Goal: Task Accomplishment & Management: Manage account settings

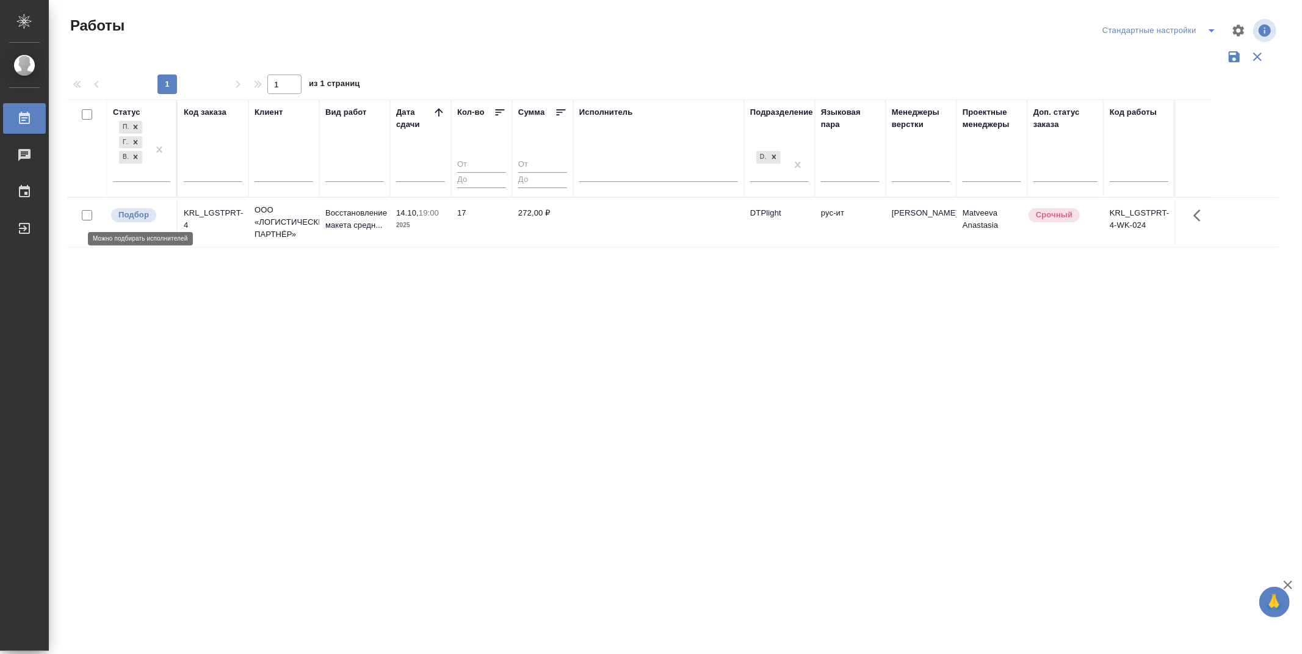
click at [144, 217] on p "Подбор" at bounding box center [133, 215] width 31 height 12
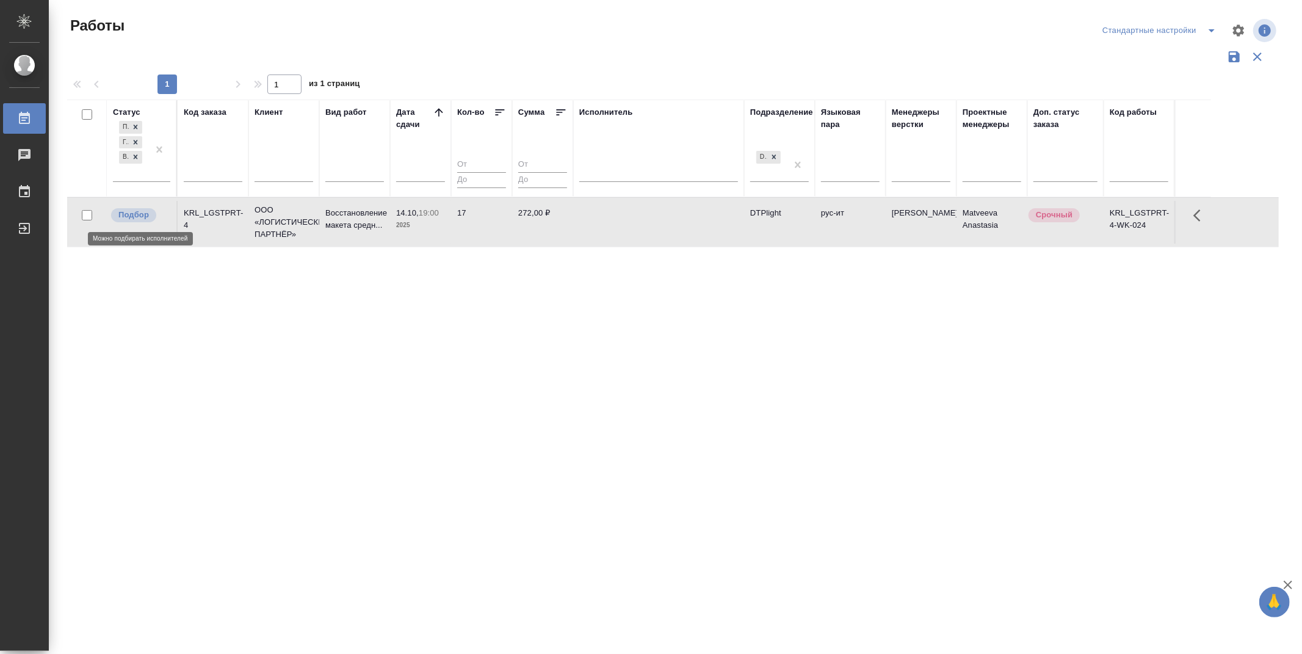
click at [144, 217] on p "Подбор" at bounding box center [133, 215] width 31 height 12
drag, startPoint x: 733, startPoint y: 360, endPoint x: 514, endPoint y: 10, distance: 413.1
click at [733, 352] on div "Статус Подбор Готов к работе В работе Код заказа Клиент Вид работ Дата сдачи Ко…" at bounding box center [673, 320] width 1212 height 440
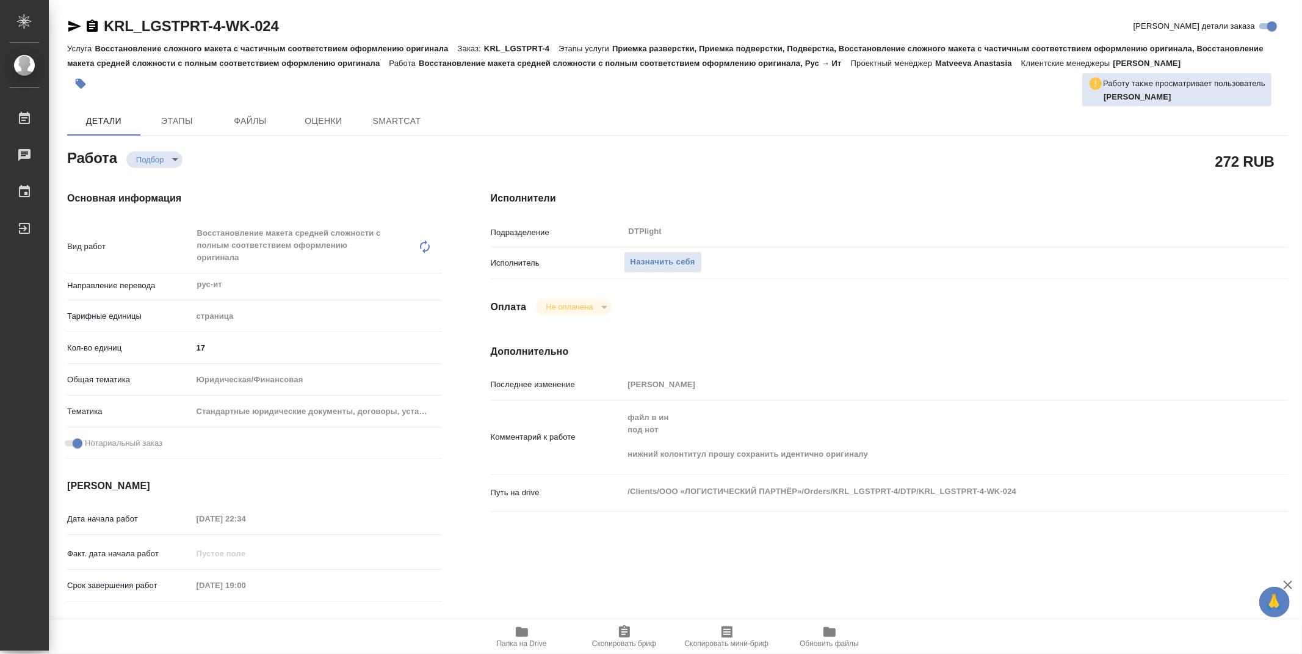
type textarea "x"
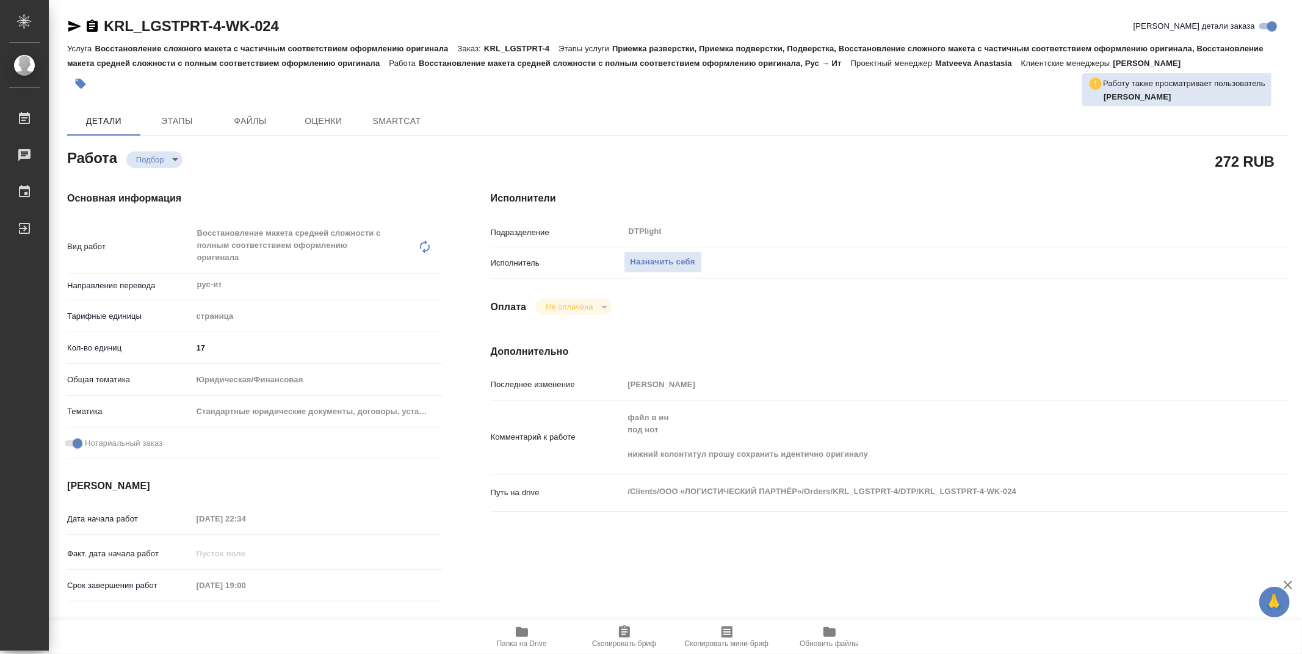
type textarea "x"
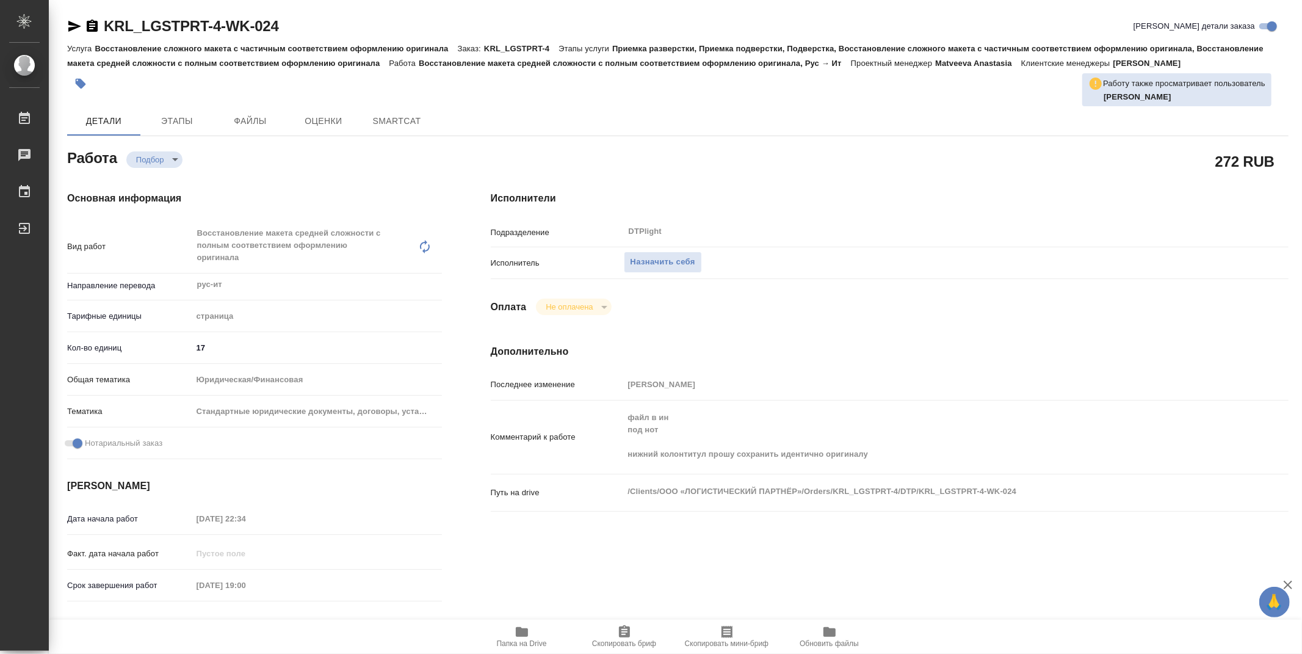
type textarea "x"
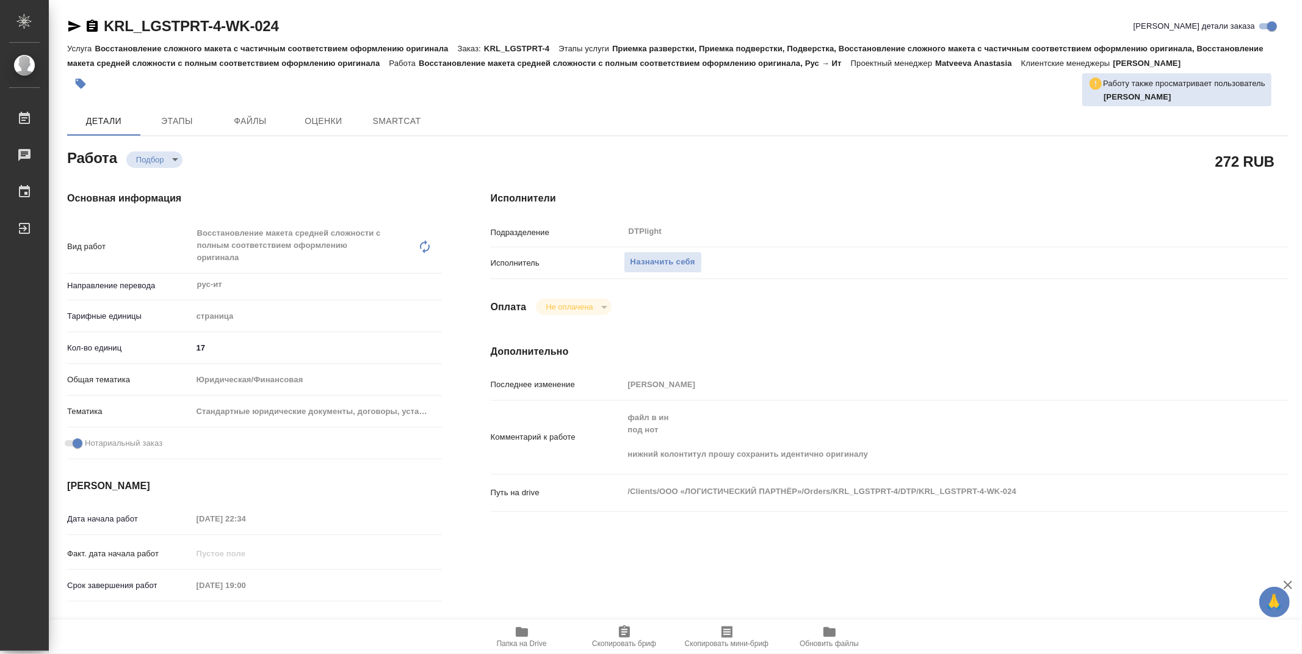
type textarea "x"
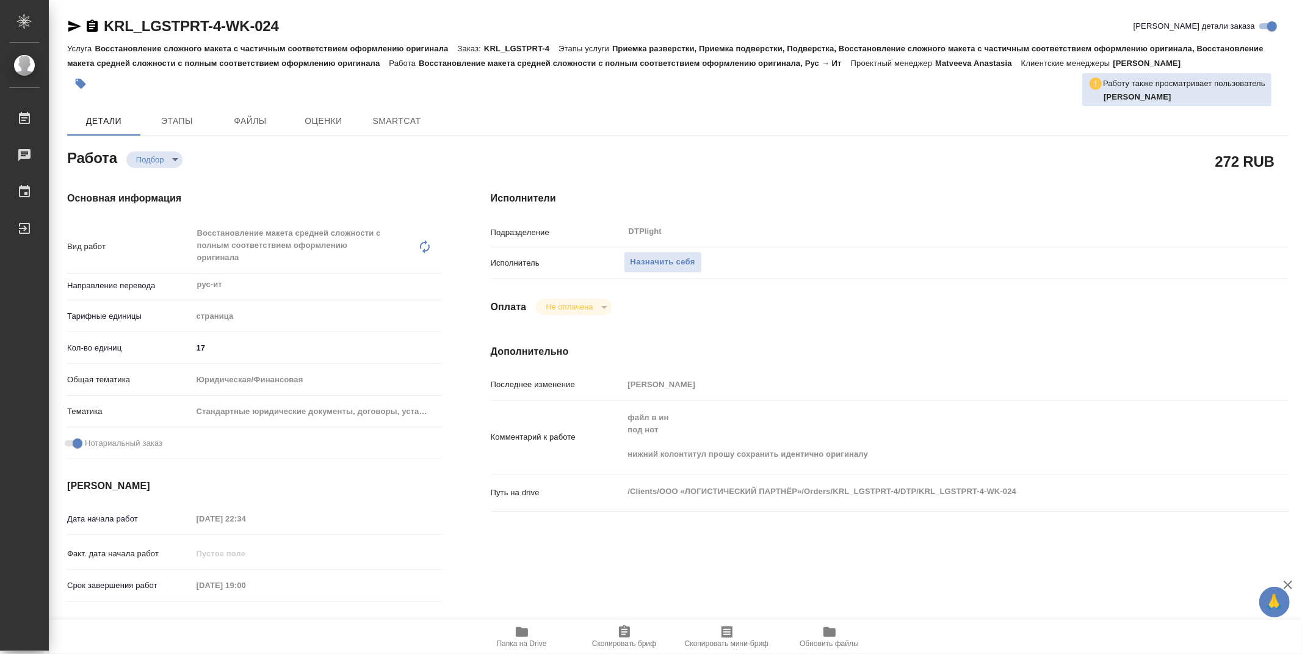
type textarea "x"
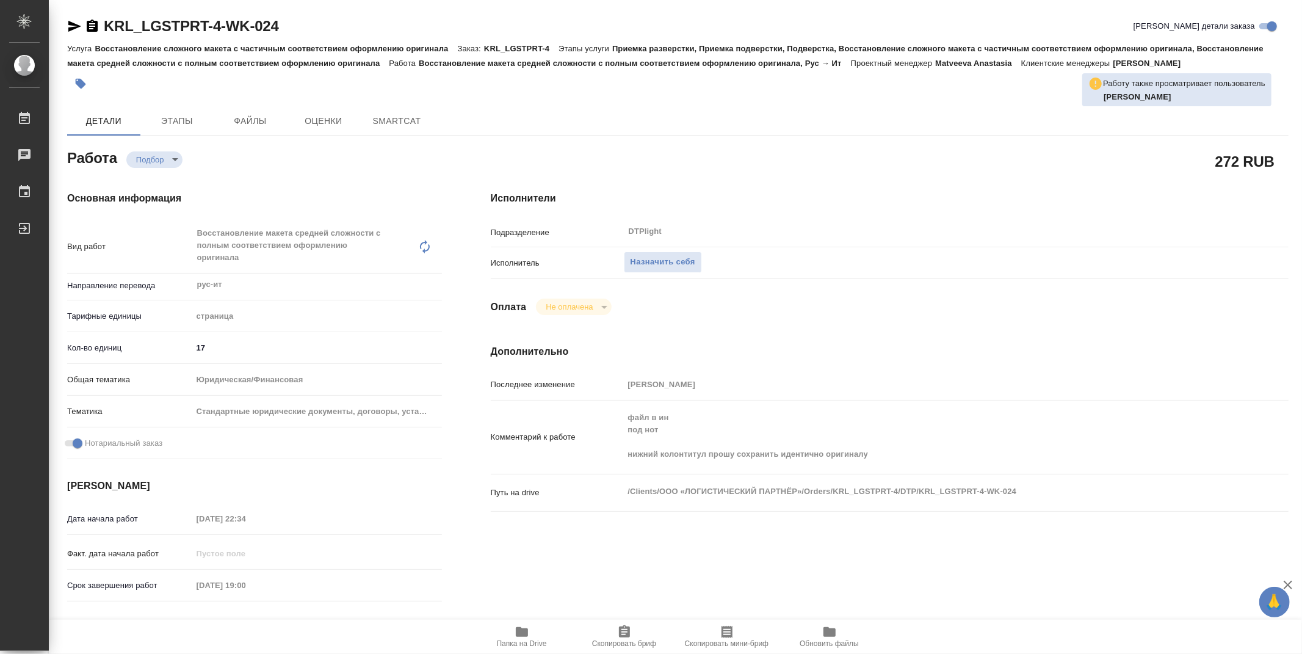
type textarea "x"
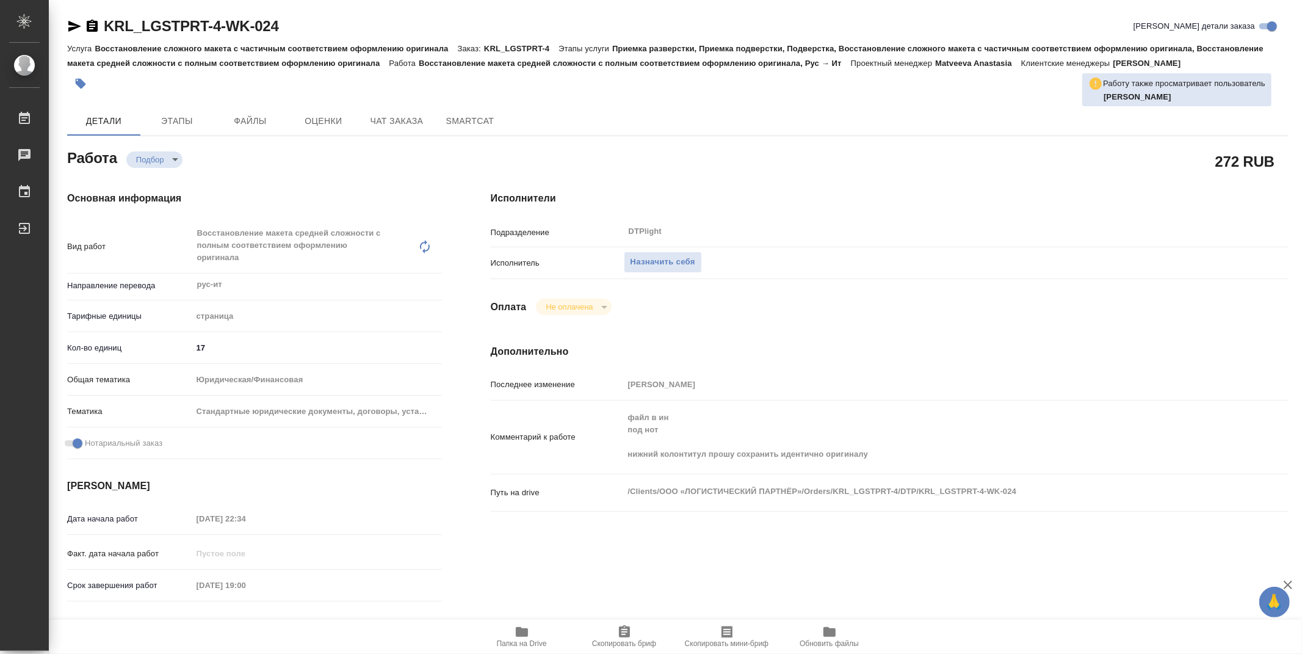
type textarea "x"
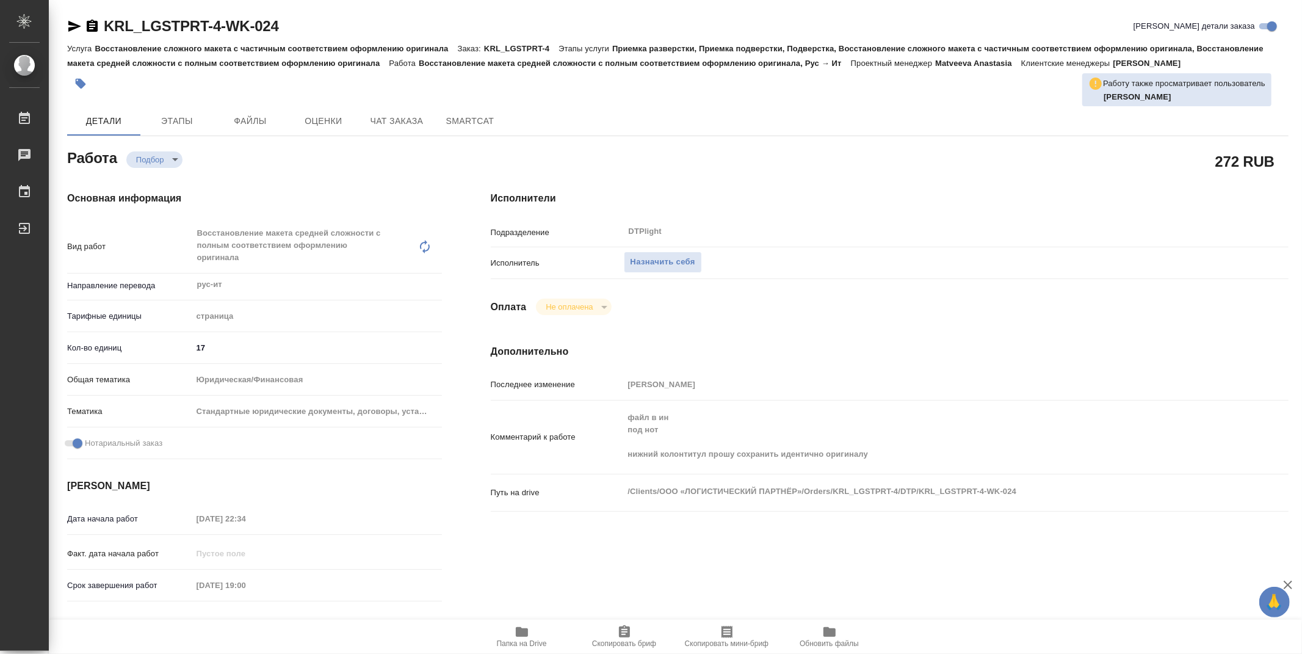
type textarea "x"
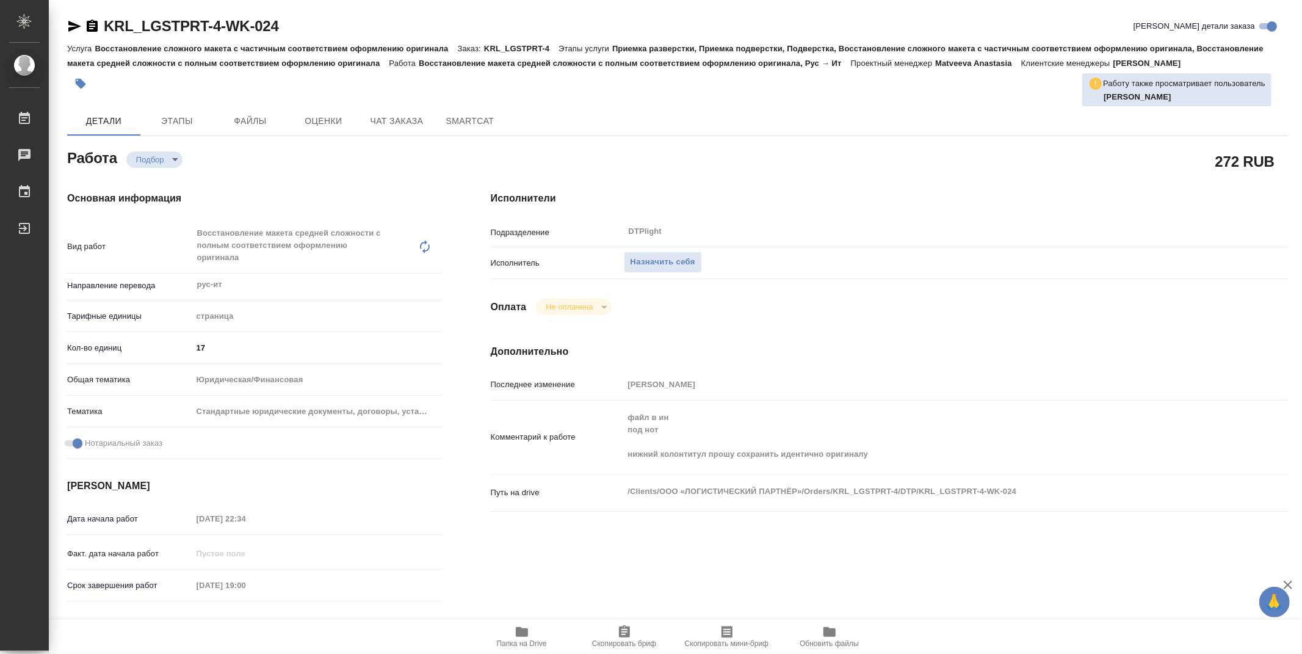
click at [520, 639] on span "Папка на Drive" at bounding box center [522, 643] width 50 height 9
type textarea "x"
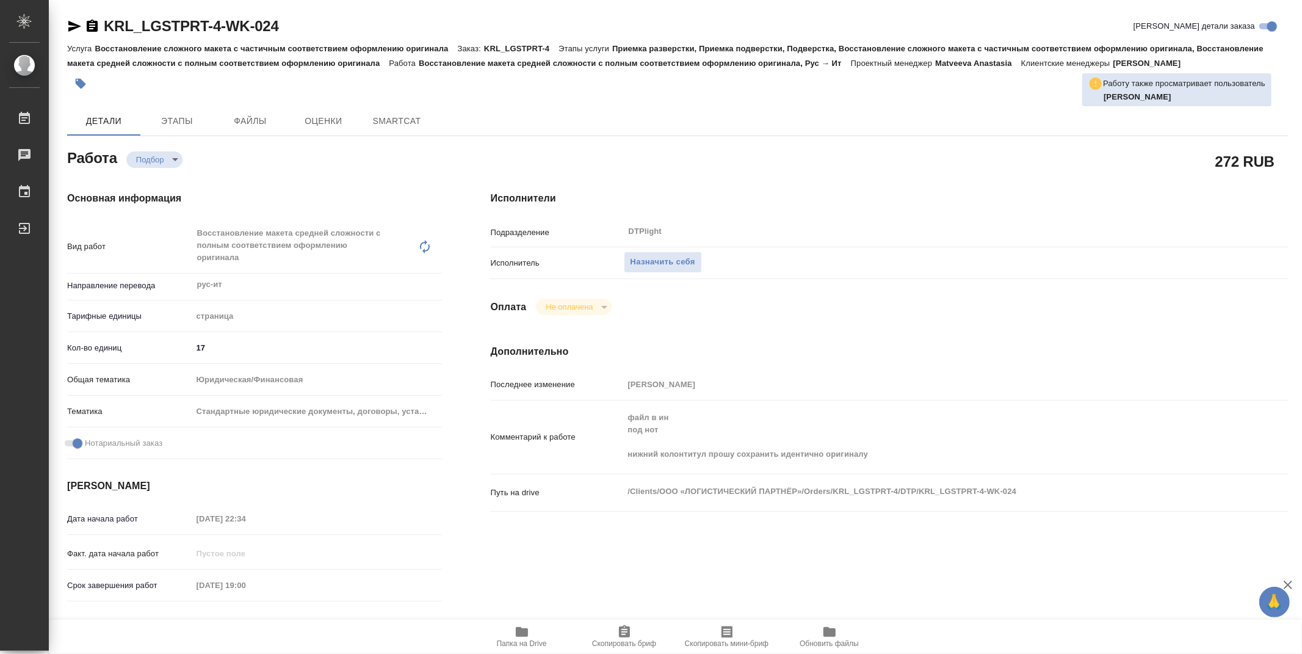
type textarea "x"
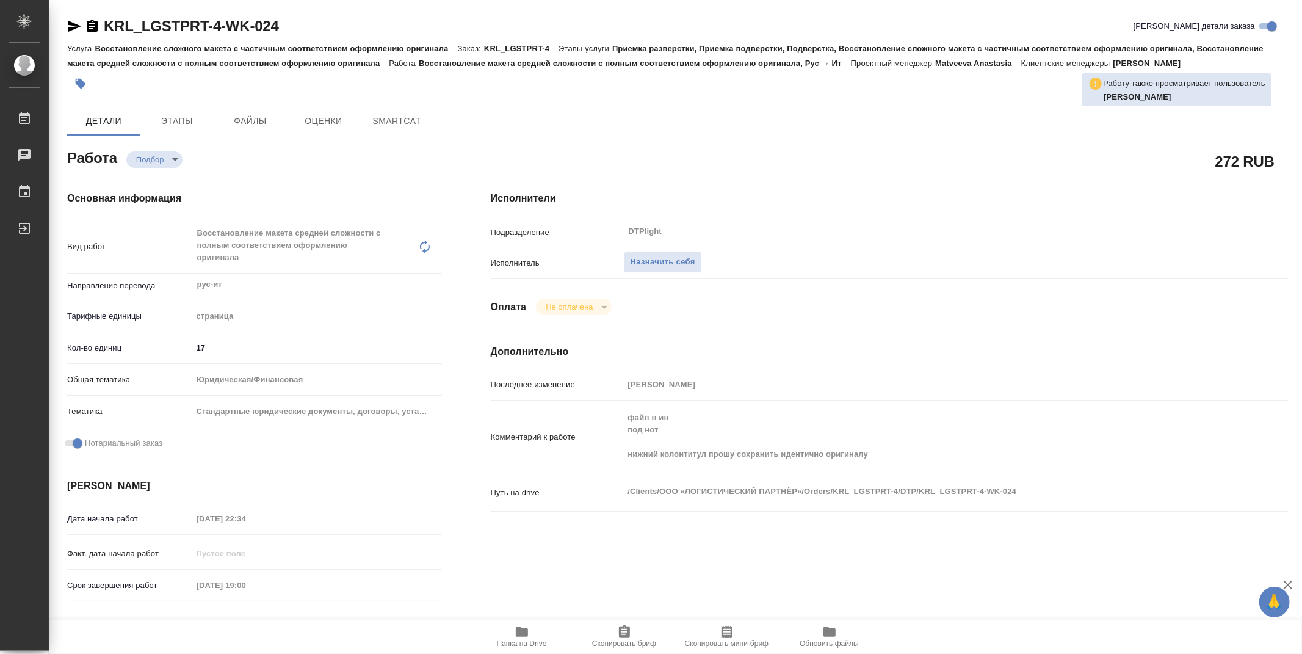
type textarea "x"
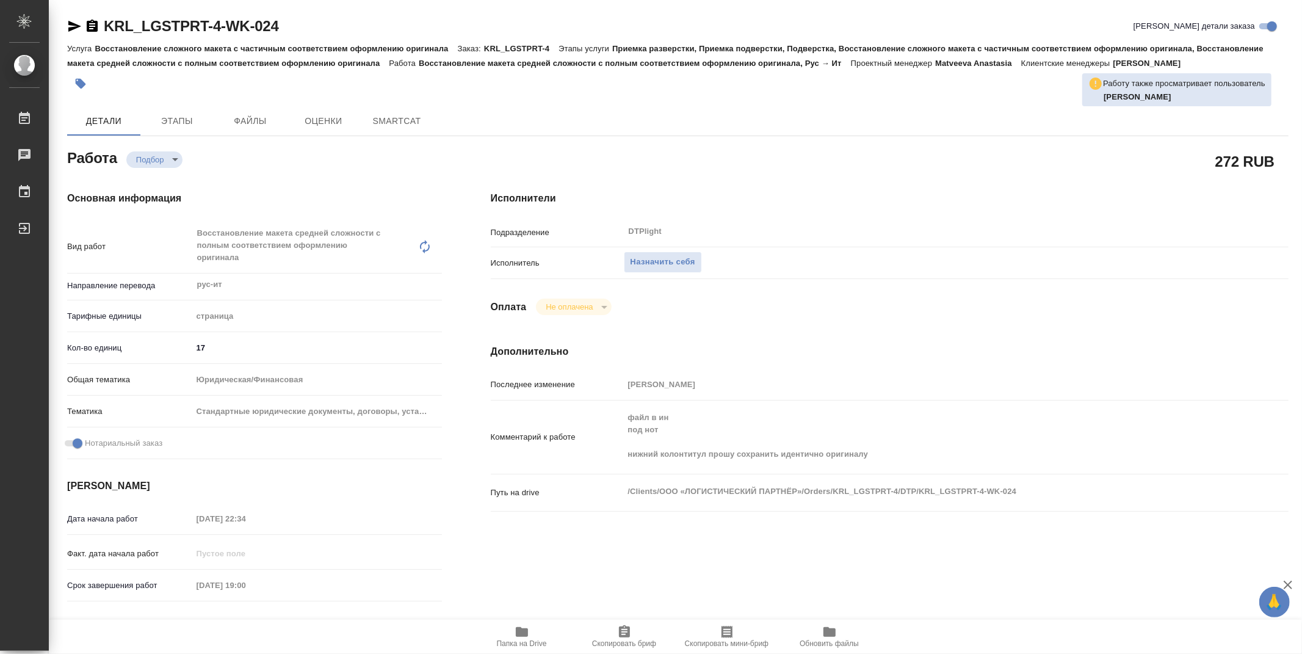
type textarea "x"
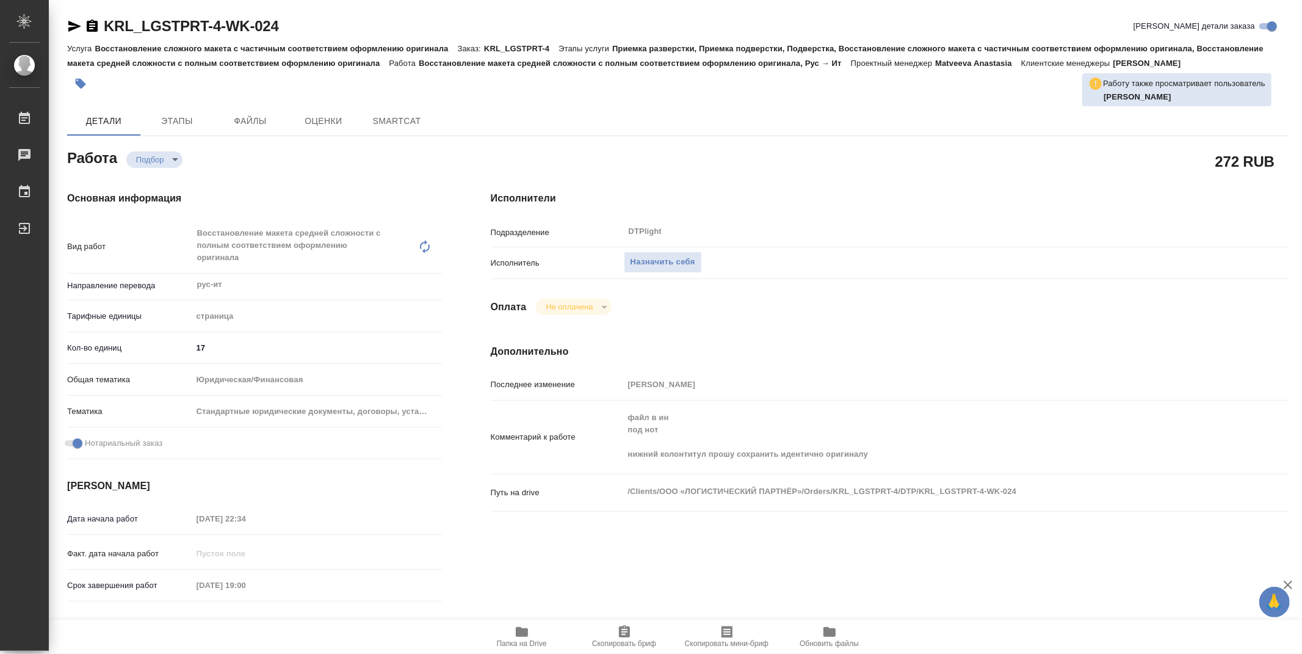
type textarea "x"
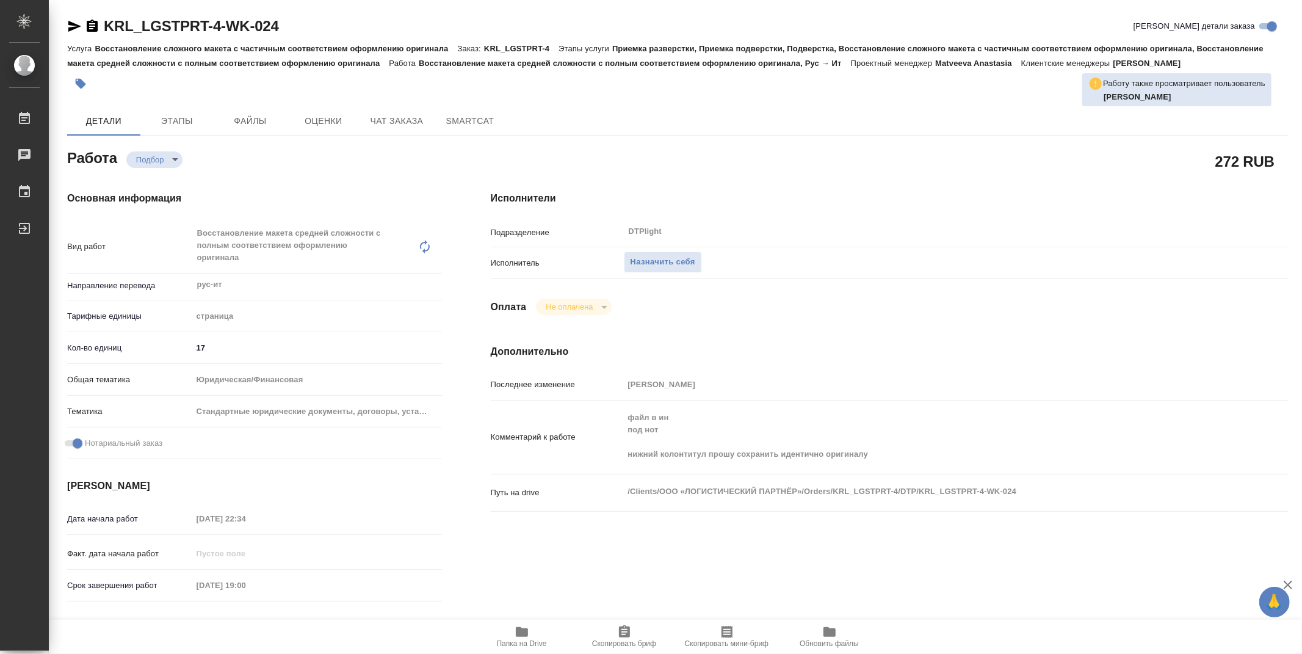
type textarea "x"
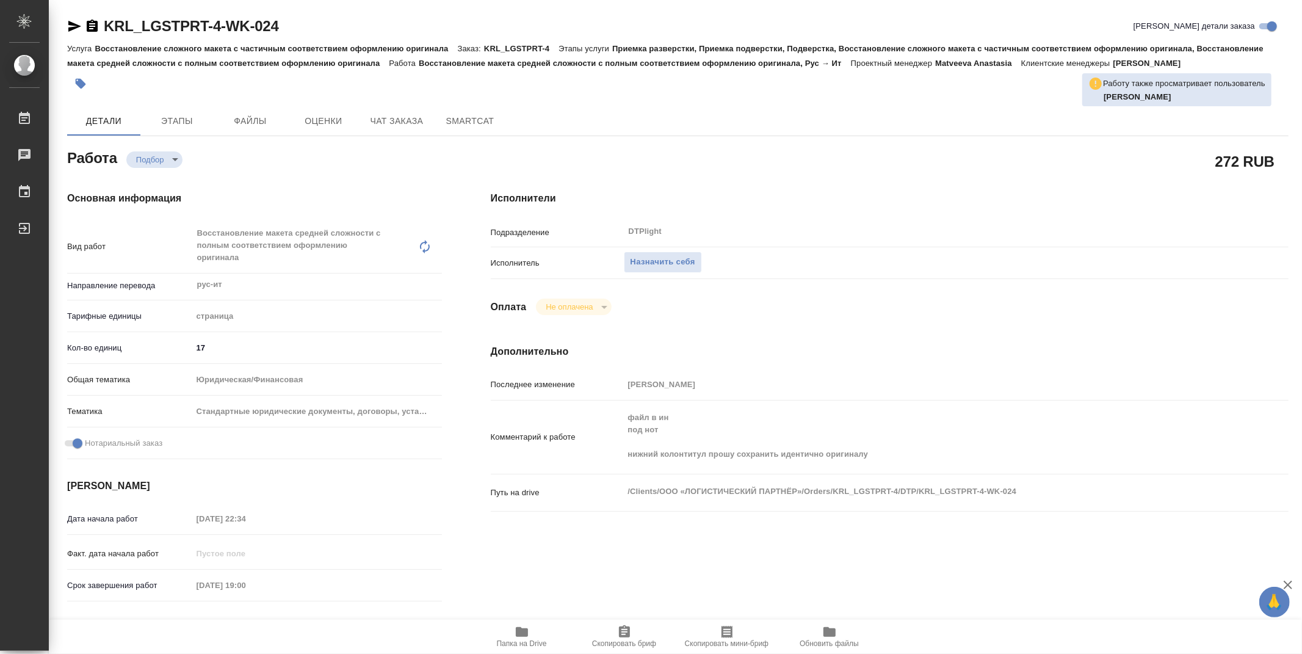
type textarea "x"
click at [655, 252] on button "Назначить себя" at bounding box center [663, 262] width 78 height 21
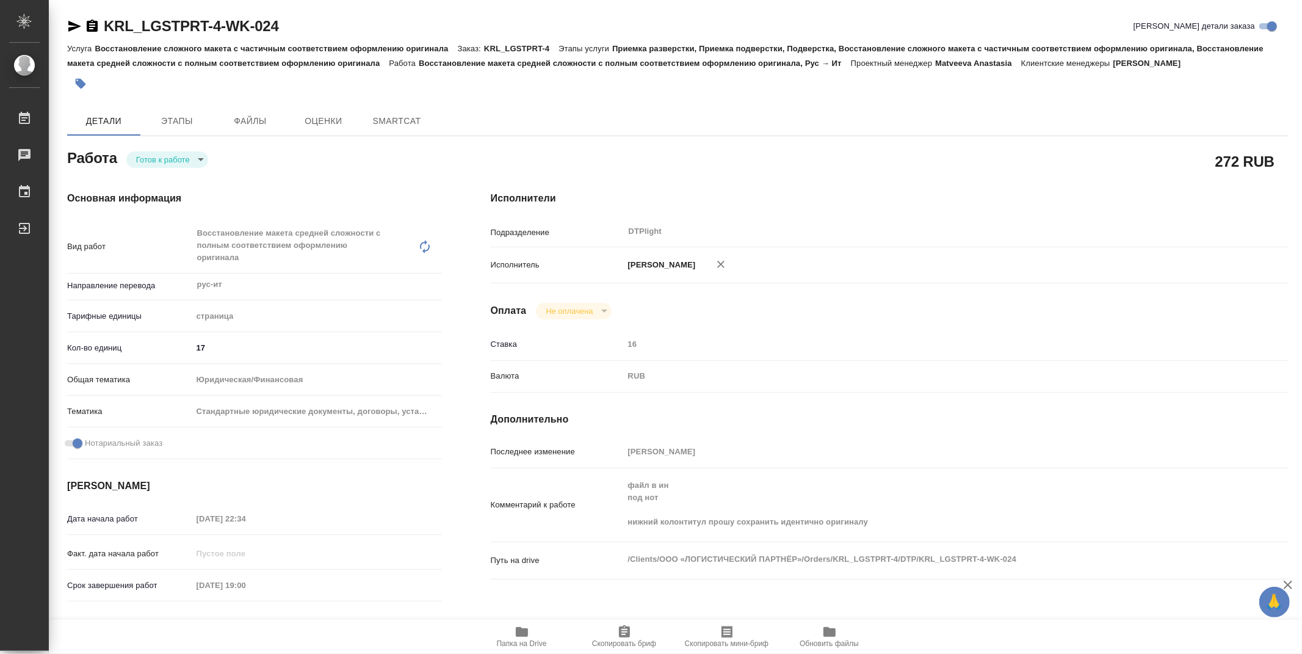
type textarea "x"
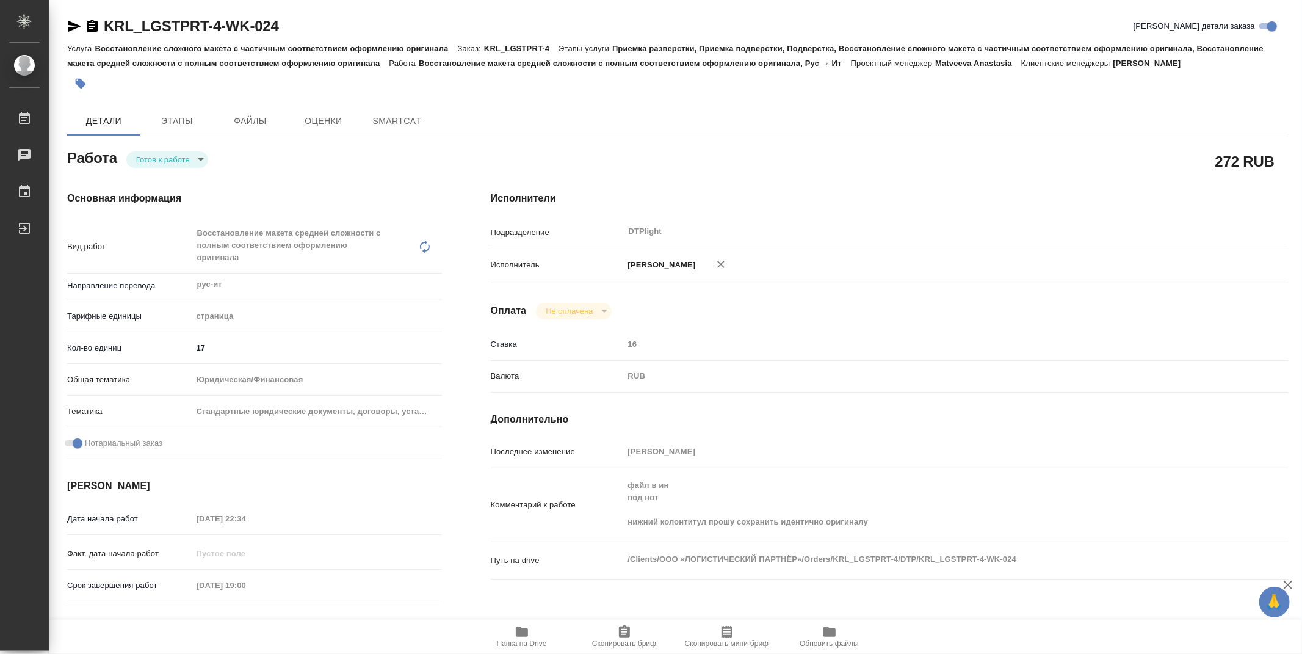
type textarea "x"
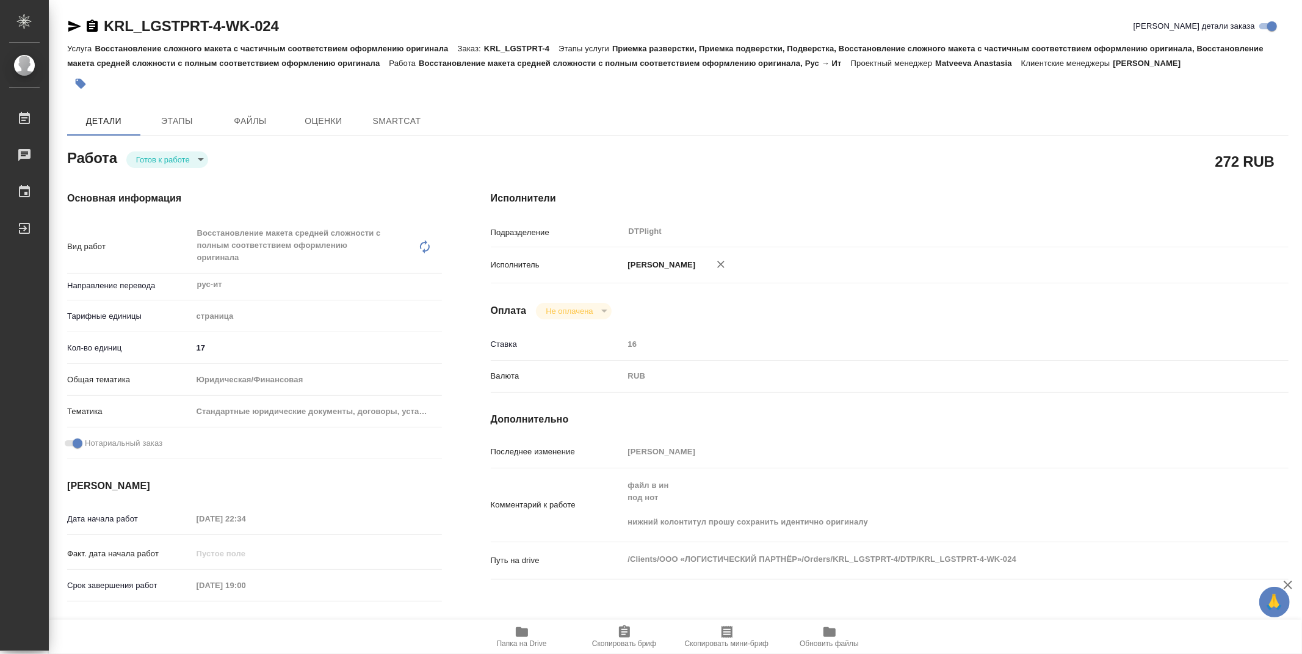
type textarea "x"
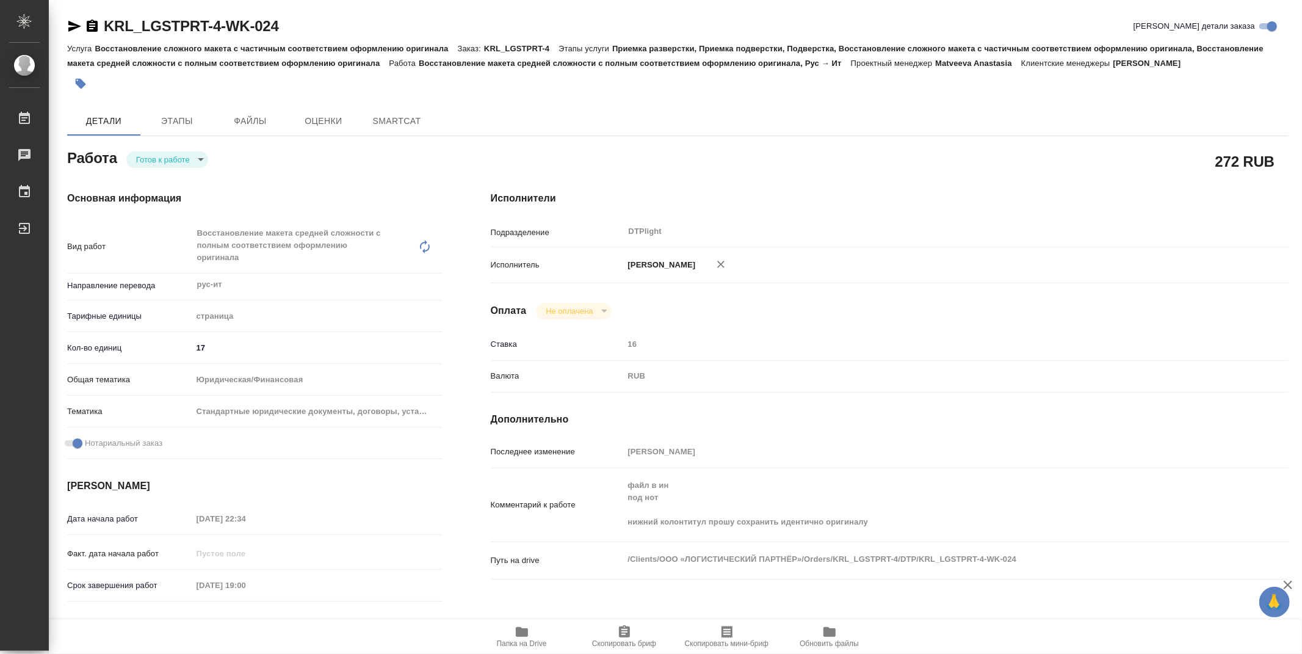
type textarea "x"
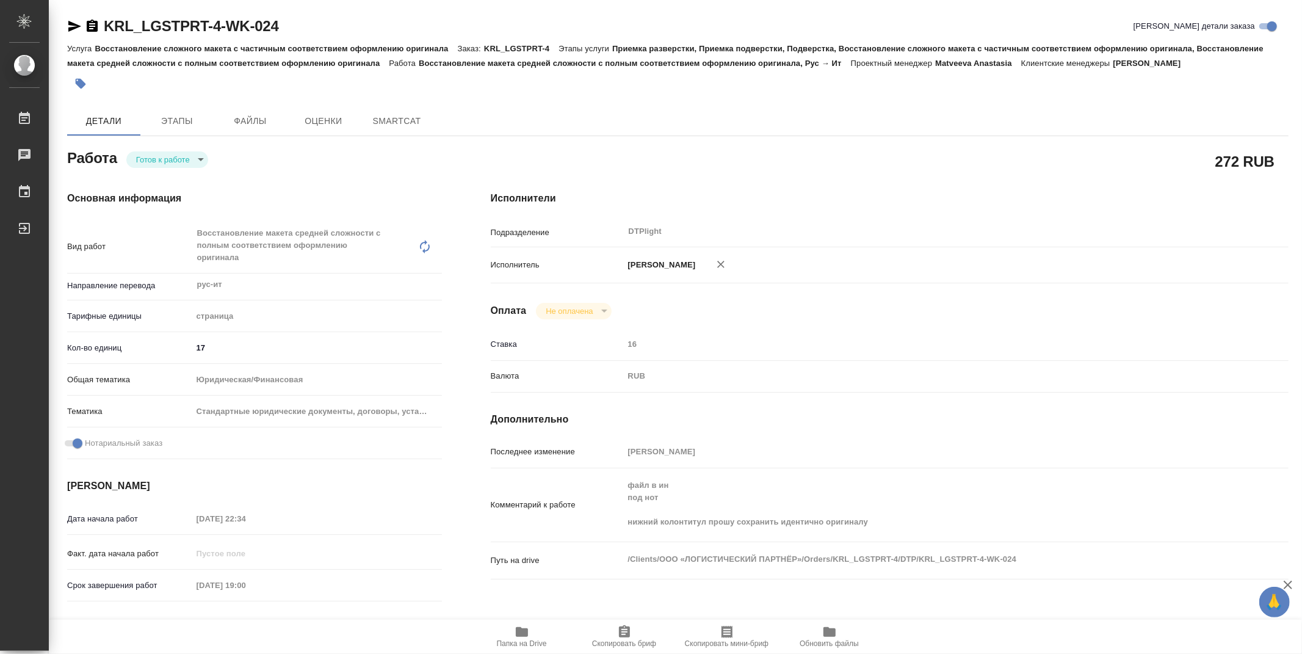
type textarea "x"
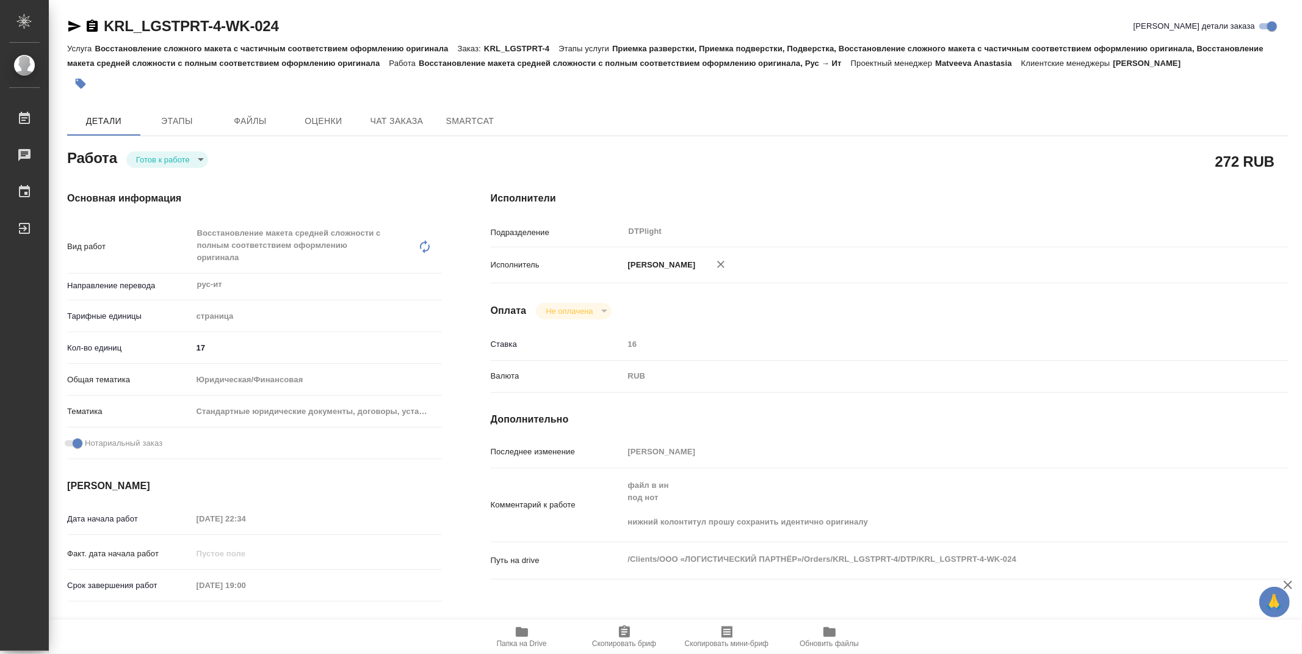
click at [175, 153] on body "🙏 .cls-1 fill:#fff; AWATERA Zubakova Viktoriya Работы Чаты График Выйти KRL_LGS…" at bounding box center [651, 327] width 1302 height 654
type textarea "x"
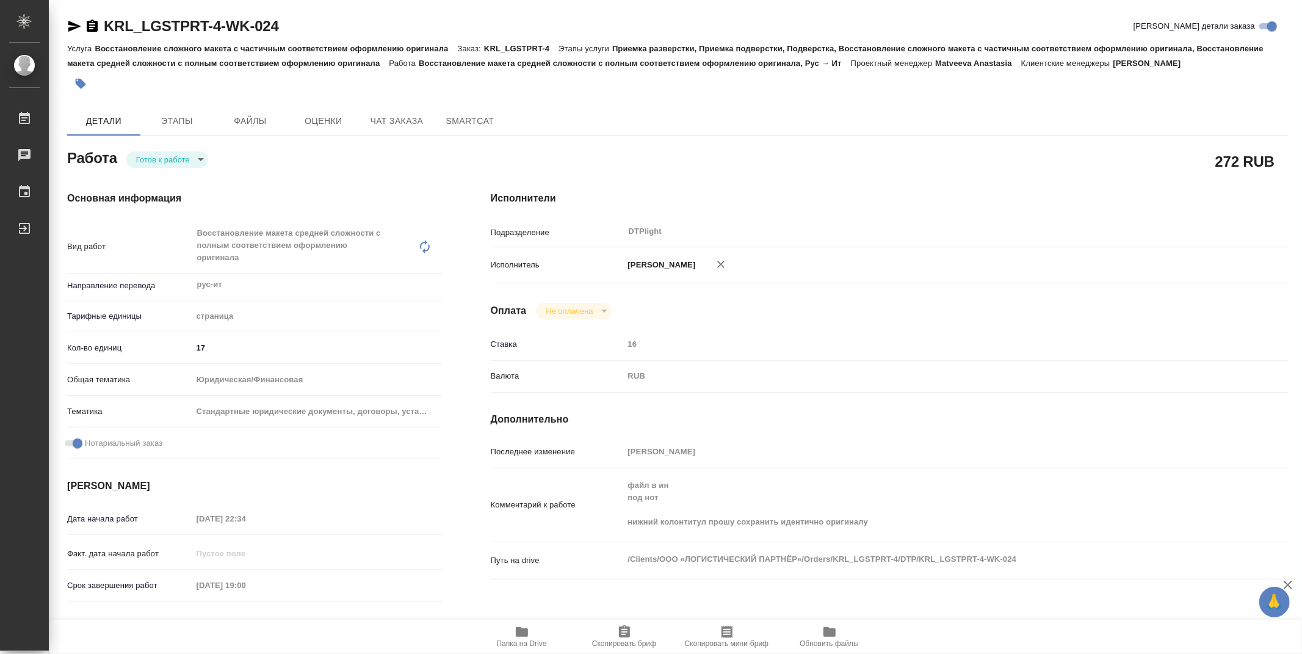
type textarea "x"
click at [175, 157] on button "В работе" at bounding box center [156, 159] width 40 height 13
type textarea "x"
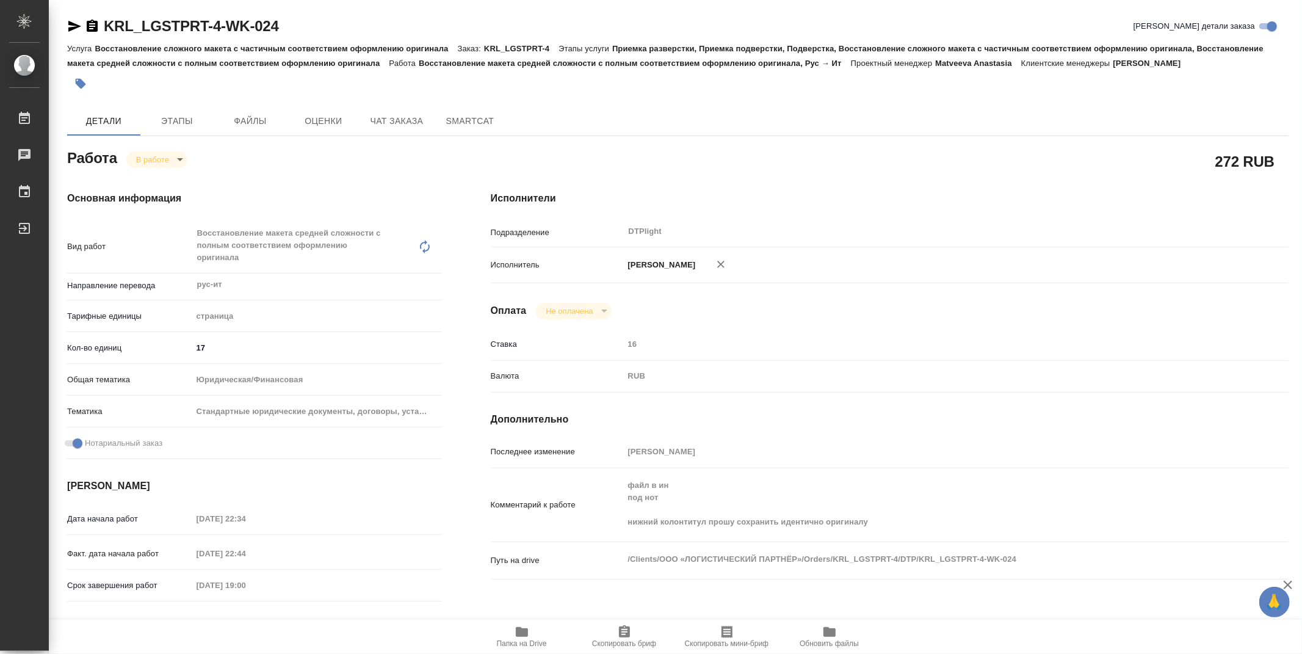
type textarea "x"
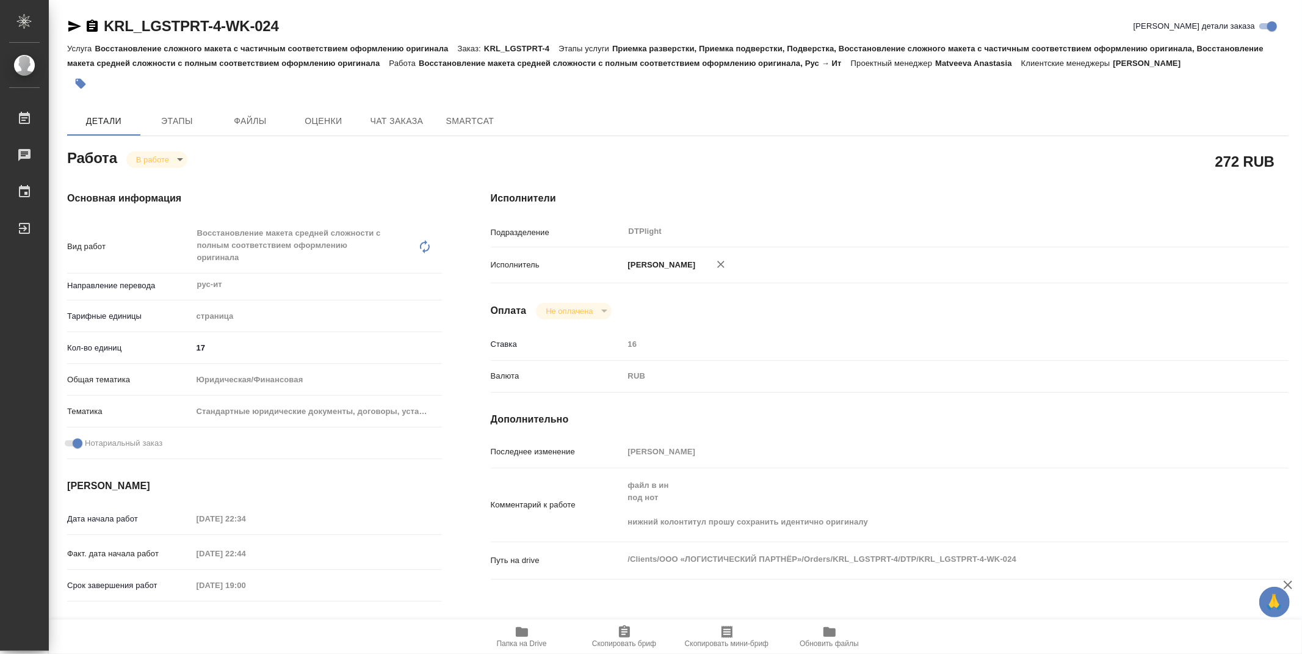
type textarea "x"
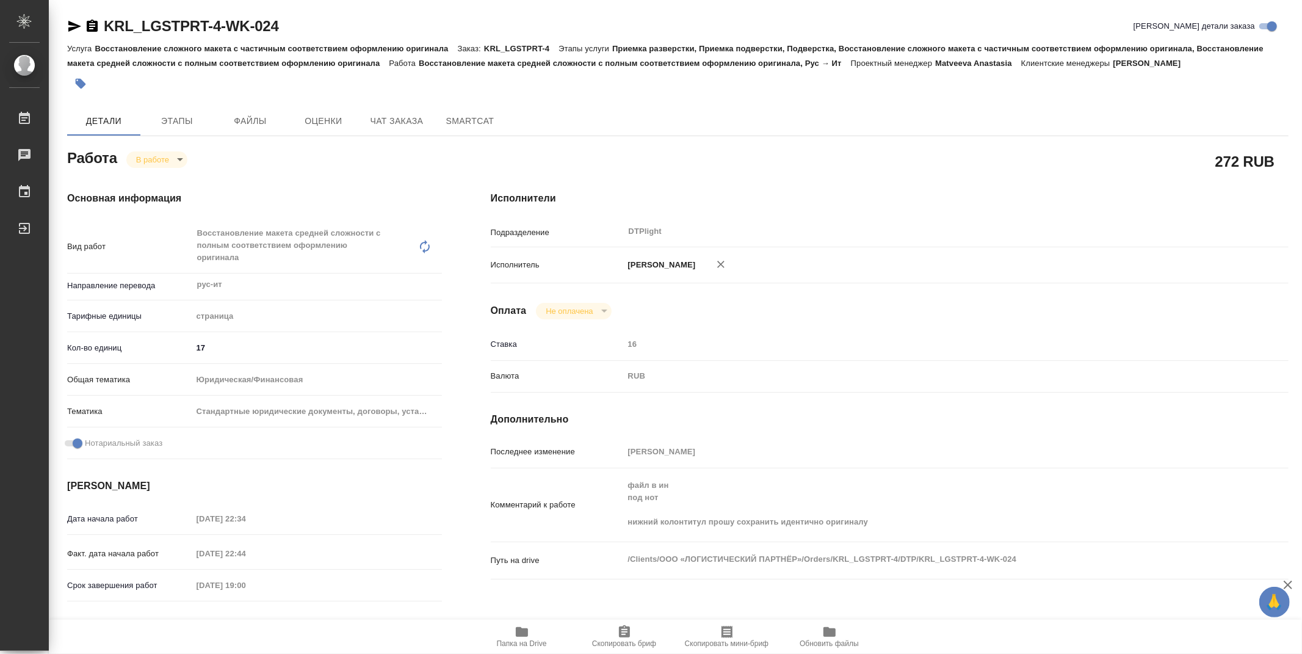
type textarea "x"
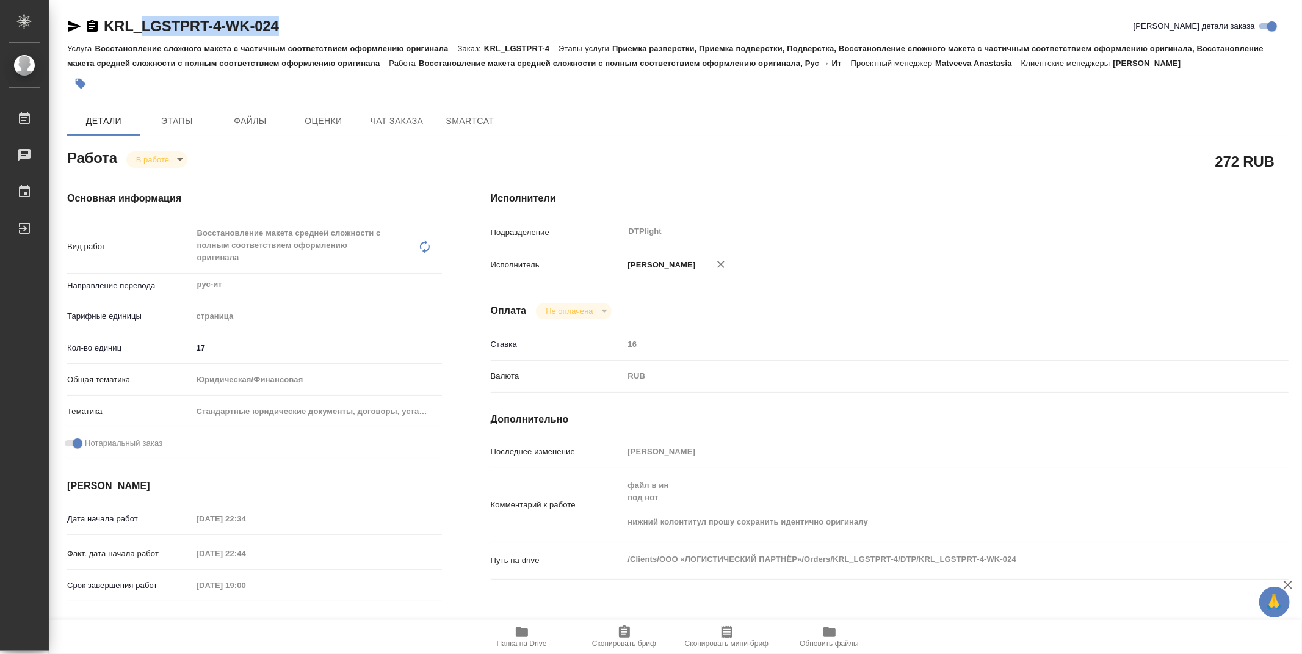
type textarea "x"
drag, startPoint x: 322, startPoint y: 27, endPoint x: 95, endPoint y: 40, distance: 228.2
click at [95, 40] on div "KRL_LGSTPRT-4-WK-024 Кратко детали заказа Услуга Восстановление сложного макета…" at bounding box center [678, 56] width 1222 height 81
click at [330, 21] on div "KRL_LGSTPRT-4-WK-024 Кратко детали заказа" at bounding box center [678, 26] width 1222 height 20
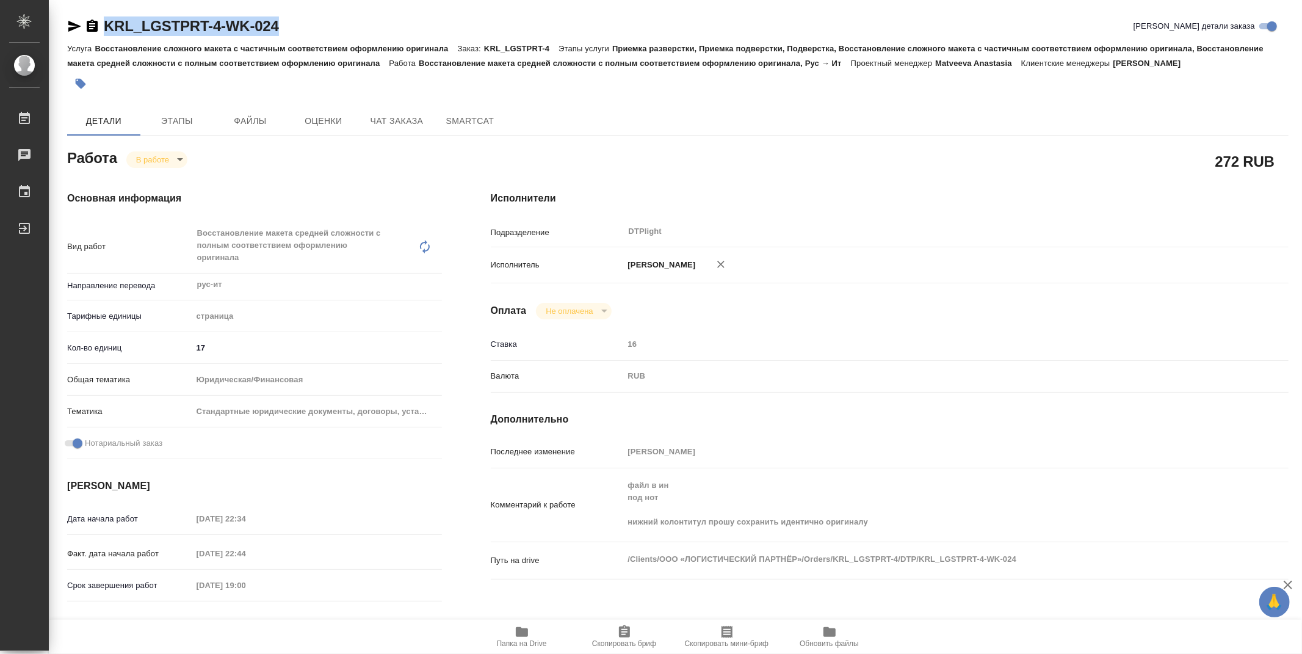
drag, startPoint x: 307, startPoint y: 25, endPoint x: 106, endPoint y: 22, distance: 200.9
click at [106, 22] on div "KRL_LGSTPRT-4-WK-024 Кратко детали заказа" at bounding box center [678, 26] width 1222 height 20
copy link "KRL_LGSTPRT-4-WK-024"
click at [722, 382] on div "RUB" at bounding box center [923, 376] width 598 height 21
type textarea "x"
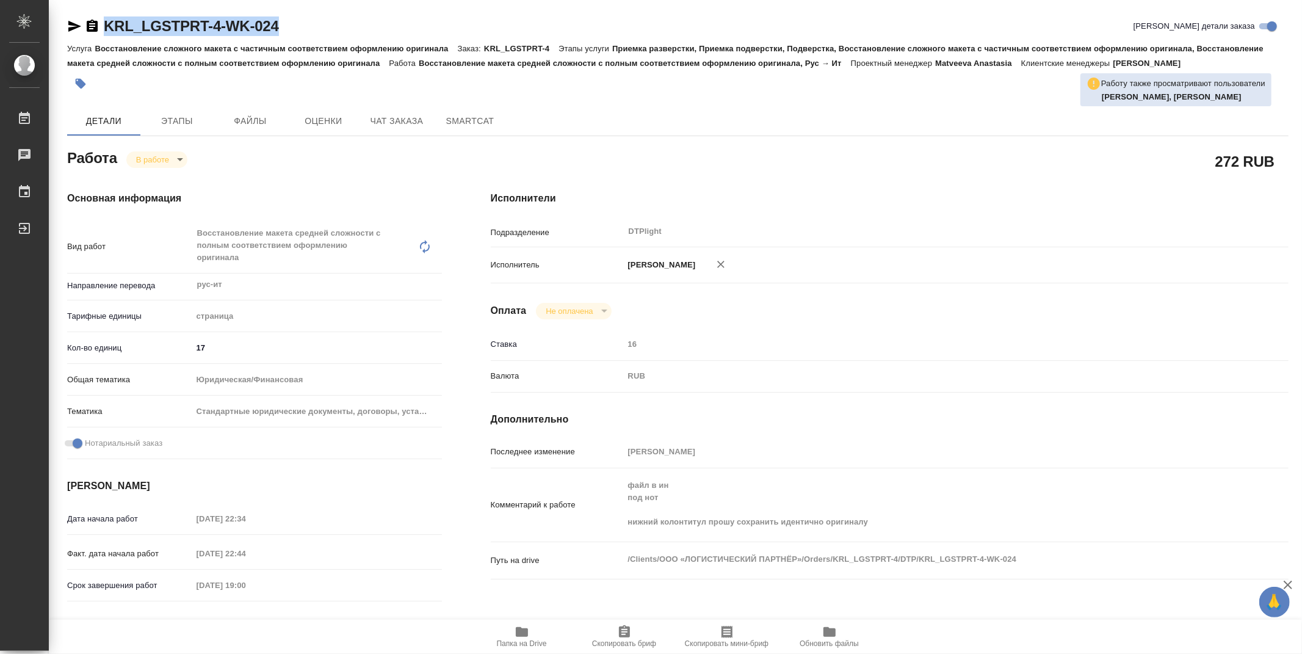
type textarea "x"
click at [340, 12] on div "KRL_LGSTPRT-4-WK-024 Кратко детали заказа Услуга Восстановление сложного макета…" at bounding box center [677, 554] width 1235 height 1108
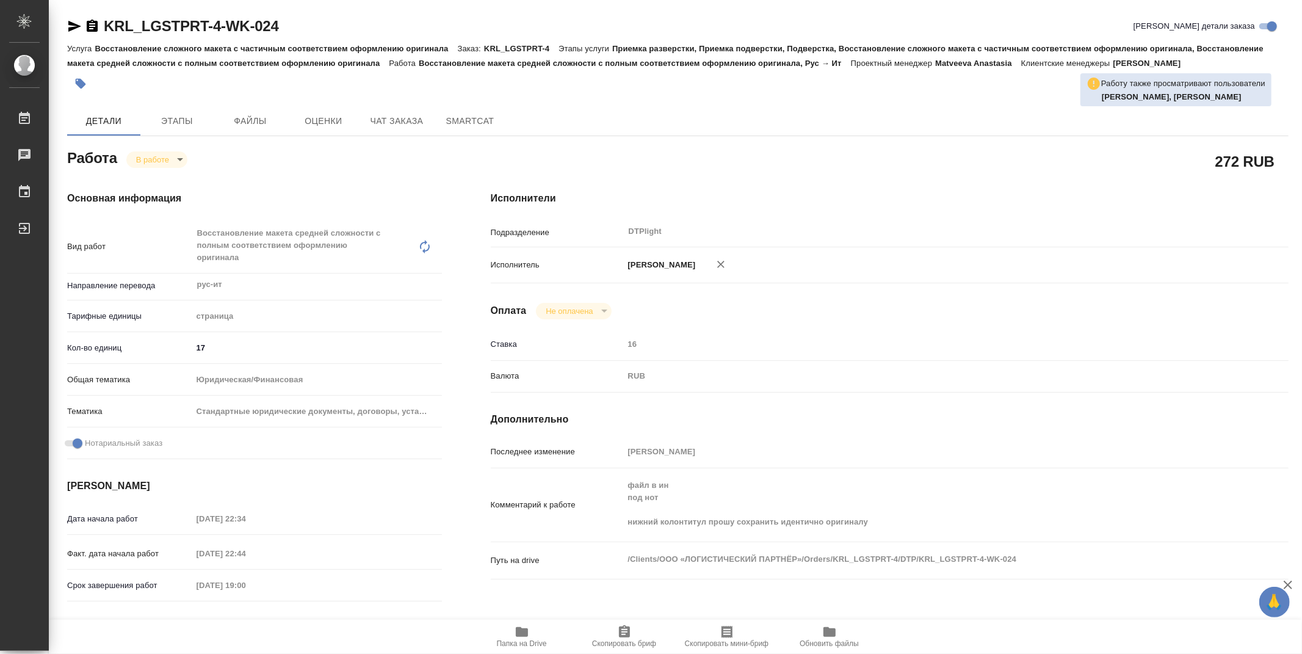
click at [62, 22] on div "KRL_LGSTPRT-4-WK-024 Кратко детали заказа Услуга Восстановление сложного макета…" at bounding box center [677, 554] width 1235 height 1108
click at [63, 25] on div "KRL_LGSTPRT-4-WK-024 Кратко детали заказа Услуга Восстановление сложного макета…" at bounding box center [677, 554] width 1235 height 1108
click at [69, 26] on icon "button" at bounding box center [74, 26] width 15 height 15
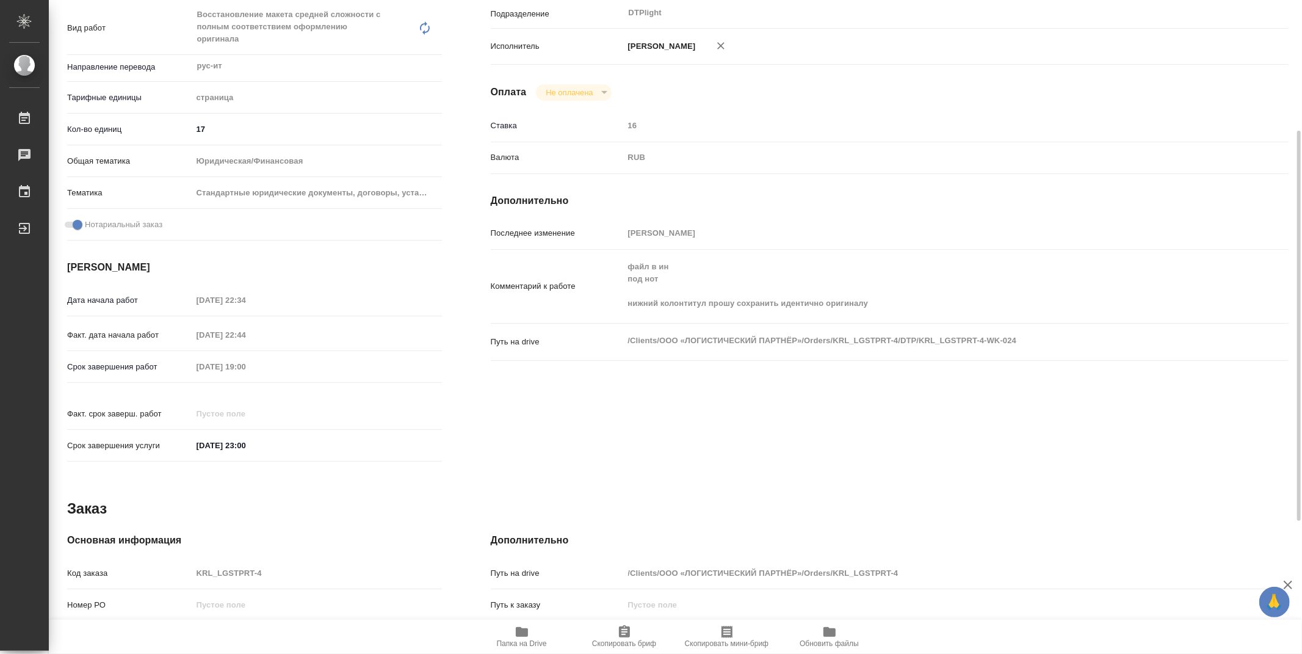
scroll to position [190, 0]
